Goal: Transaction & Acquisition: Purchase product/service

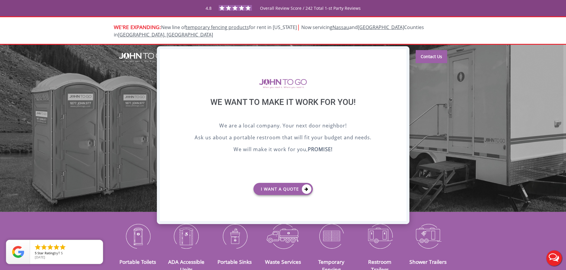
click at [398, 56] on div "X" at bounding box center [401, 54] width 9 height 10
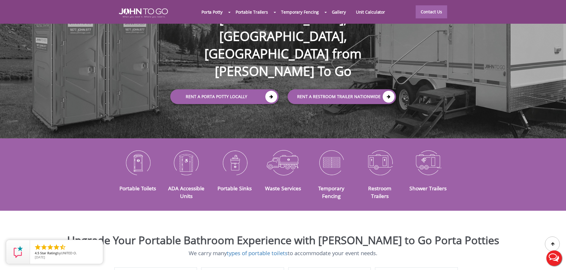
scroll to position [89, 0]
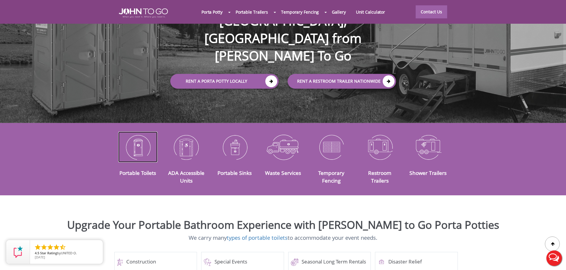
click at [137, 140] on img at bounding box center [137, 147] width 39 height 31
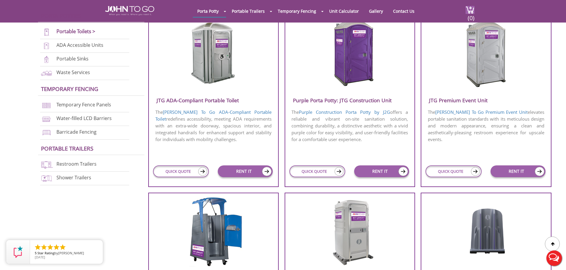
scroll to position [297, 0]
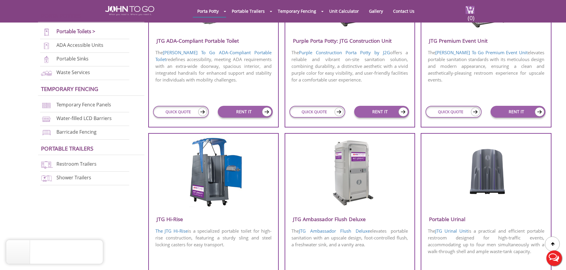
click at [352, 179] on img at bounding box center [349, 172] width 57 height 68
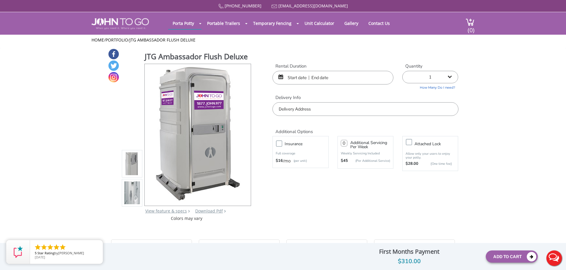
click at [299, 76] on input "text" at bounding box center [332, 78] width 121 height 14
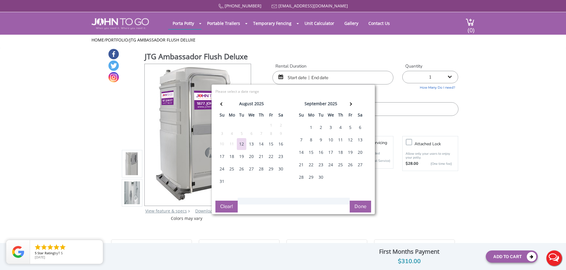
click at [272, 143] on div "15" at bounding box center [271, 144] width 10 height 12
click at [230, 155] on div "18" at bounding box center [232, 157] width 10 height 12
type input "08/15/2025 to 08/18/2025"
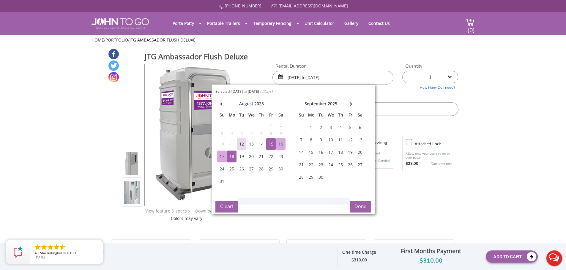
click at [365, 203] on button "Done" at bounding box center [359, 207] width 21 height 12
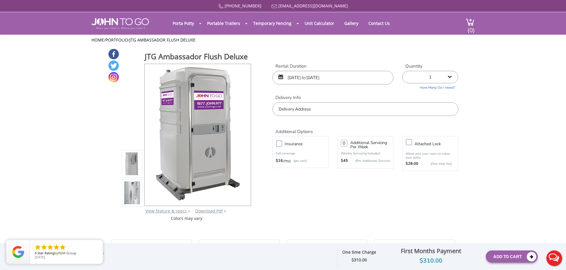
click at [326, 112] on input "text" at bounding box center [365, 109] width 186 height 14
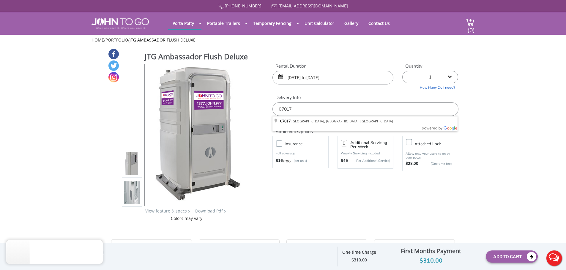
type input "07017"
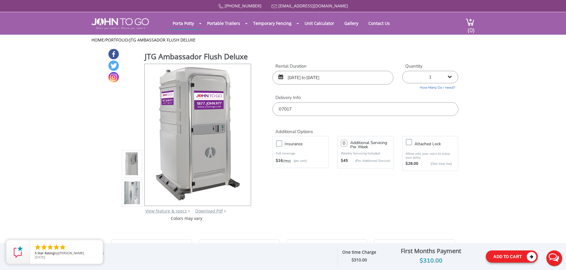
click at [494, 257] on div "877 564 6977 info@johntogo.com Porta Potty Portable Toilets ADA Accessible Unit…" at bounding box center [283, 139] width 566 height 278
click at [516, 258] on button "Add To Cart" at bounding box center [511, 257] width 52 height 12
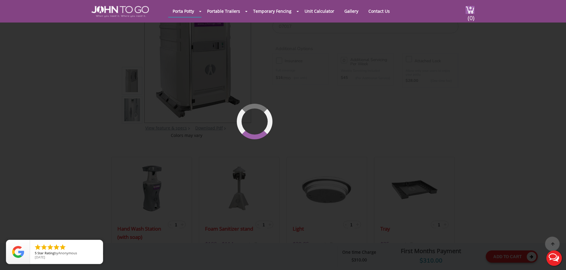
scroll to position [63, 0]
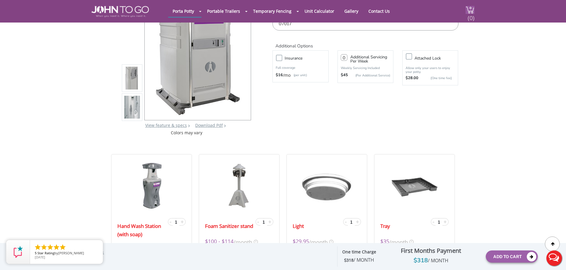
click at [472, 8] on img at bounding box center [469, 10] width 9 height 8
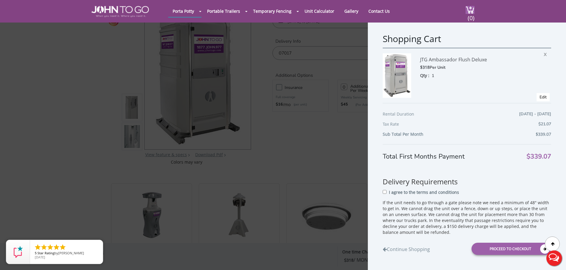
scroll to position [34, 0]
click at [318, 89] on div "Shopping Cart JTG Ambassador Flush Deluxe $318 Per Unit Qty : 1 X Edit Rental D…" at bounding box center [283, 135] width 566 height 270
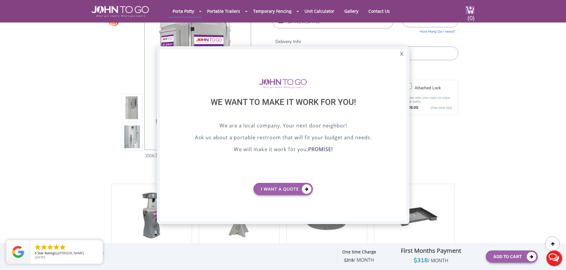
scroll to position [0, 0]
click at [401, 49] on div "X" at bounding box center [401, 54] width 9 height 10
